Goal: Find specific page/section: Find specific page/section

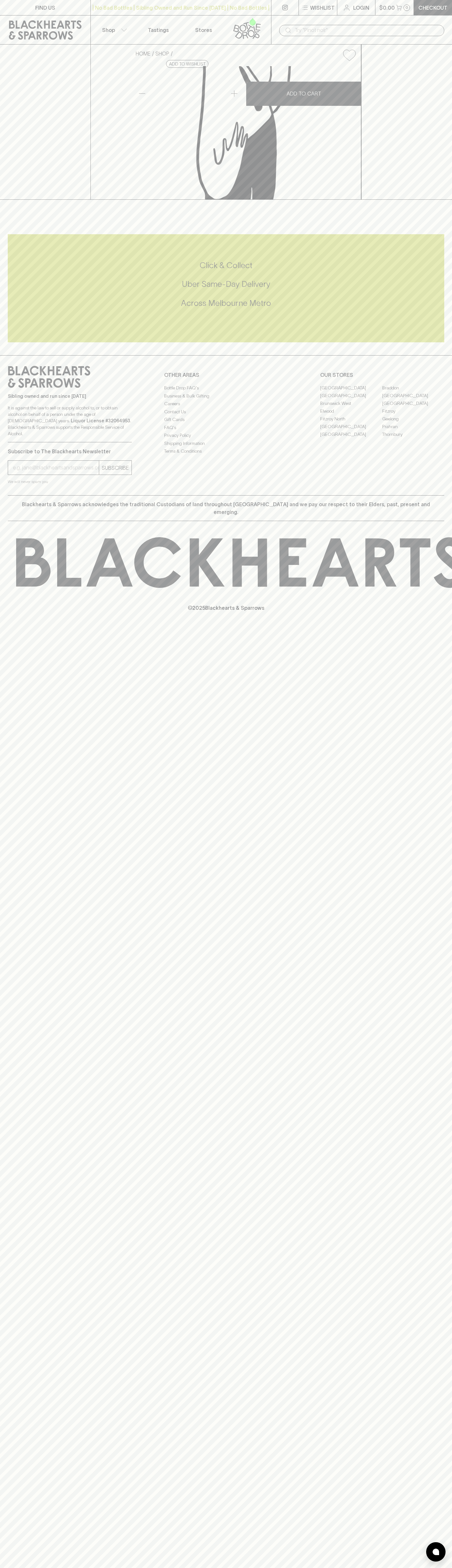
click at [264, 30] on icon at bounding box center [247, 28] width 37 height 21
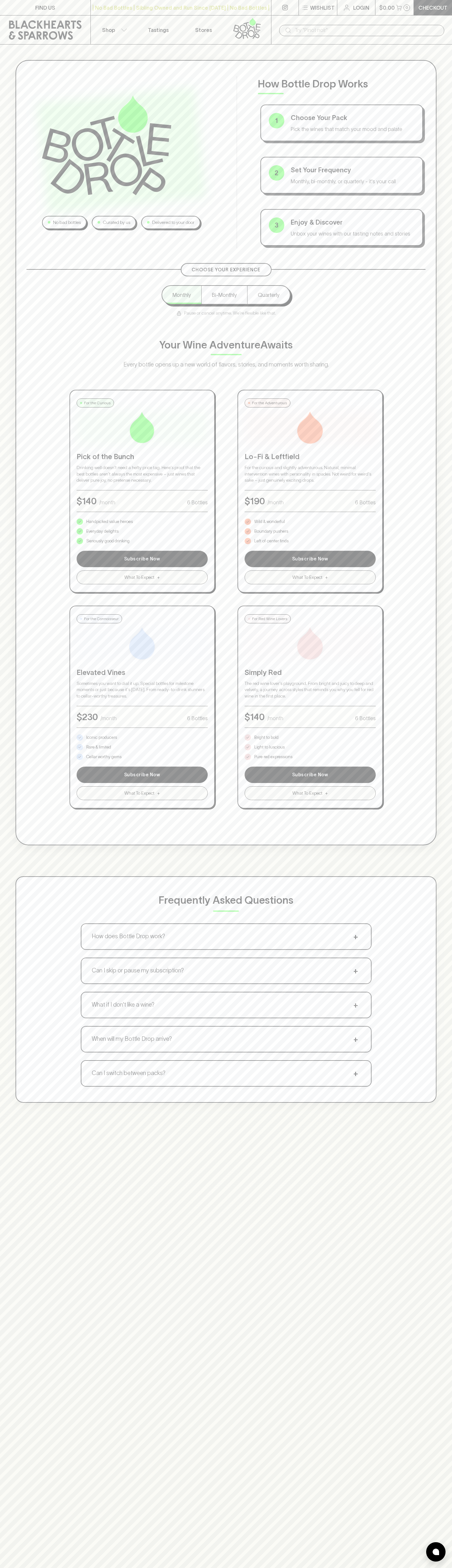
click at [431, 1133] on div "No bad bottles Curated by us Delivered to your door How Bottle Drop Works 1 Cho…" at bounding box center [226, 828] width 452 height 1568
click at [359, 1567] on html "FIND US | No Bad Bottles | Sibling Owned and Run Since 2006 | No Bad Bottles | …" at bounding box center [226, 1013] width 452 height 2027
click at [30, 1367] on div "No bad bottles Curated by us Delivered to your door How Bottle Drop Works 1 Cho…" at bounding box center [226, 828] width 452 height 1568
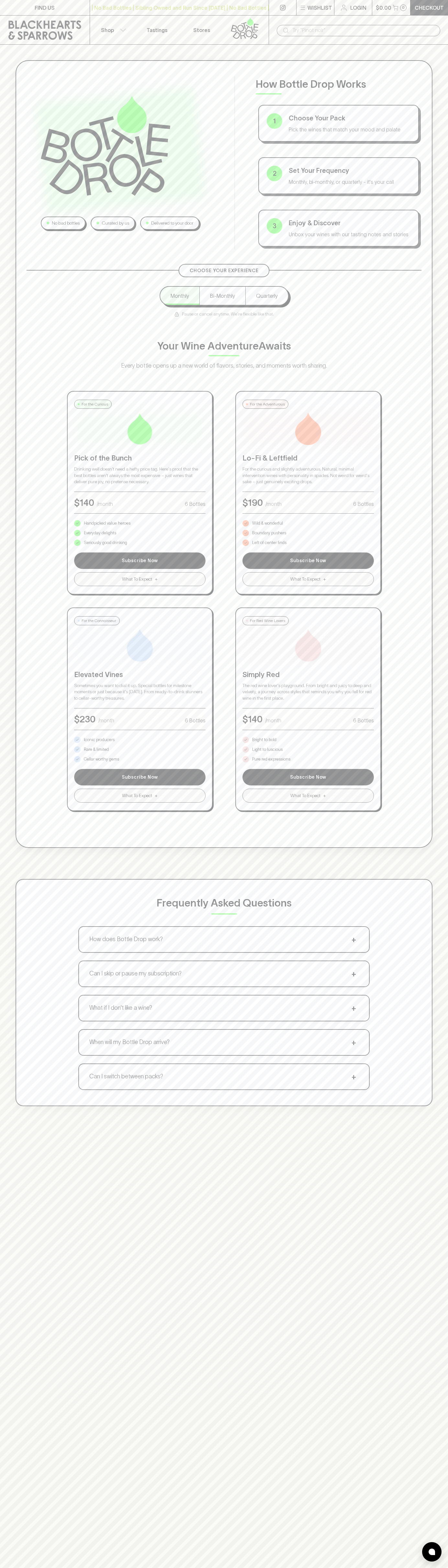
click at [264, 740] on p "Bright to bold" at bounding box center [264, 739] width 24 height 7
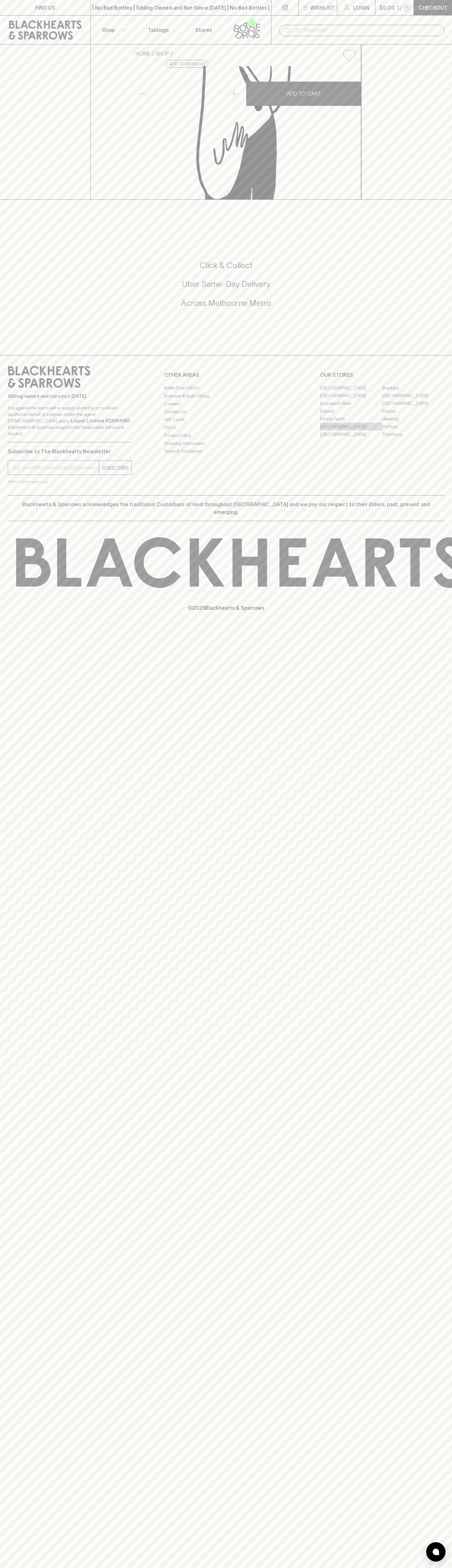
click at [351, 430] on link "[GEOGRAPHIC_DATA]" at bounding box center [351, 426] width 62 height 8
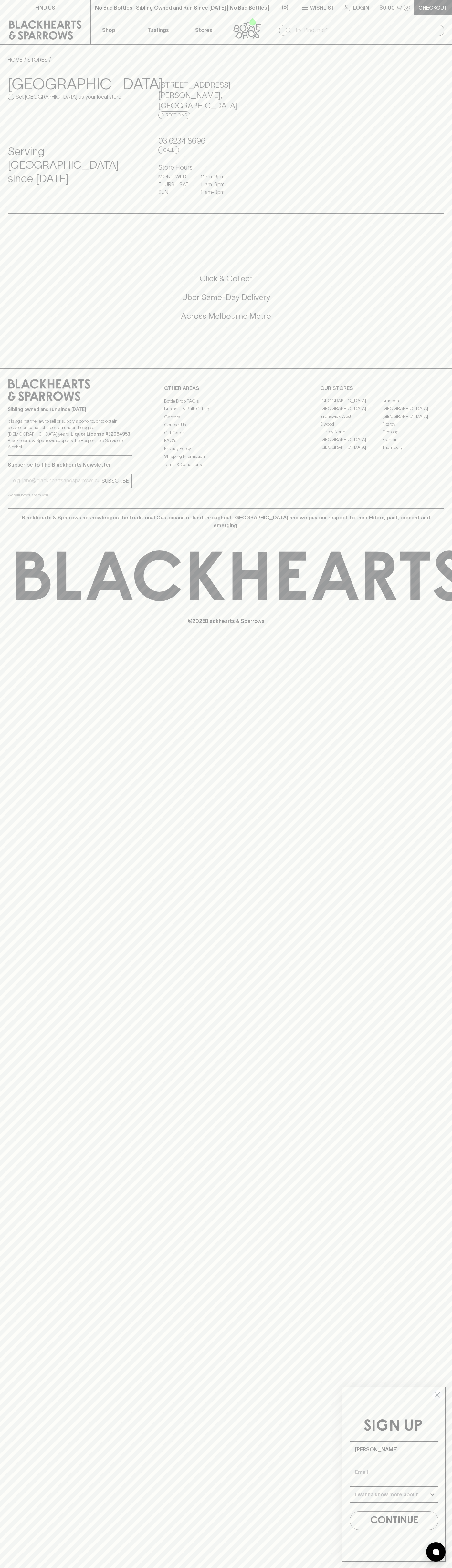
type input "[PERSON_NAME]"
